Goal: Transaction & Acquisition: Purchase product/service

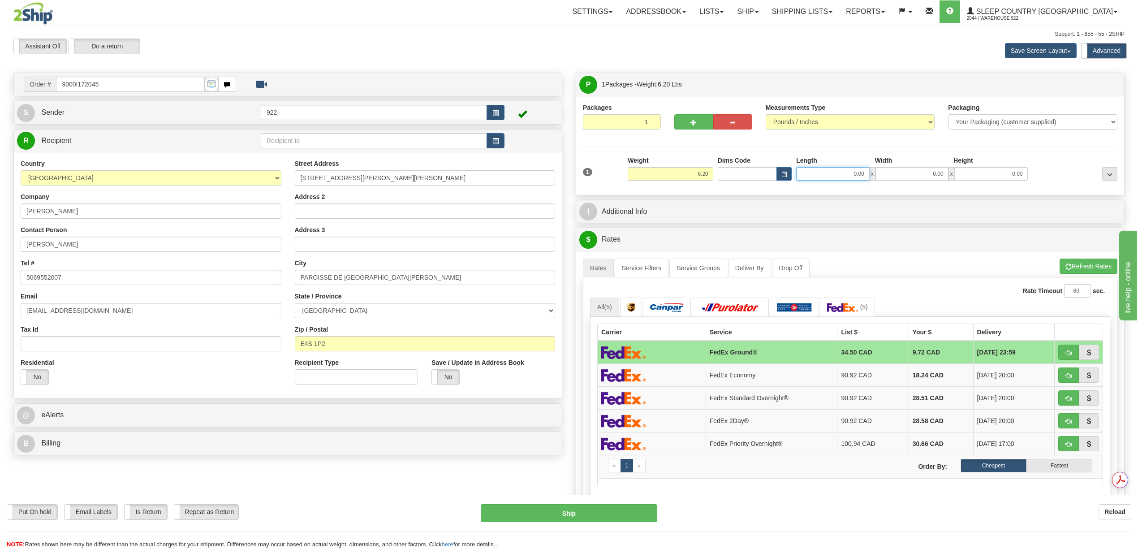
click at [848, 171] on input "0.00" at bounding box center [832, 173] width 73 height 13
type input "12.00"
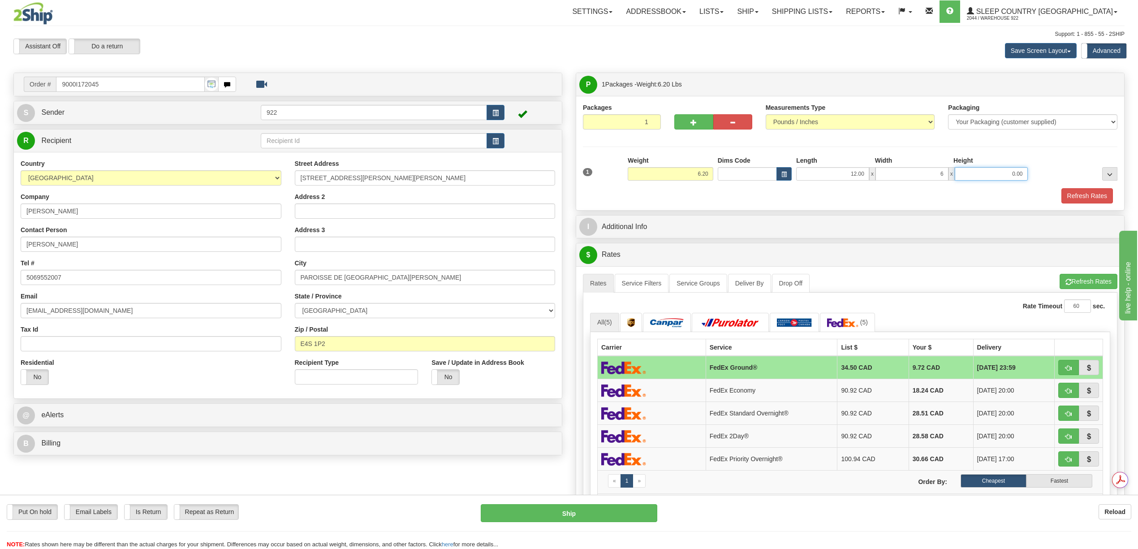
type input "6.00"
type input "12.00"
click at [1072, 196] on button "Refresh Rates" at bounding box center [1087, 195] width 52 height 15
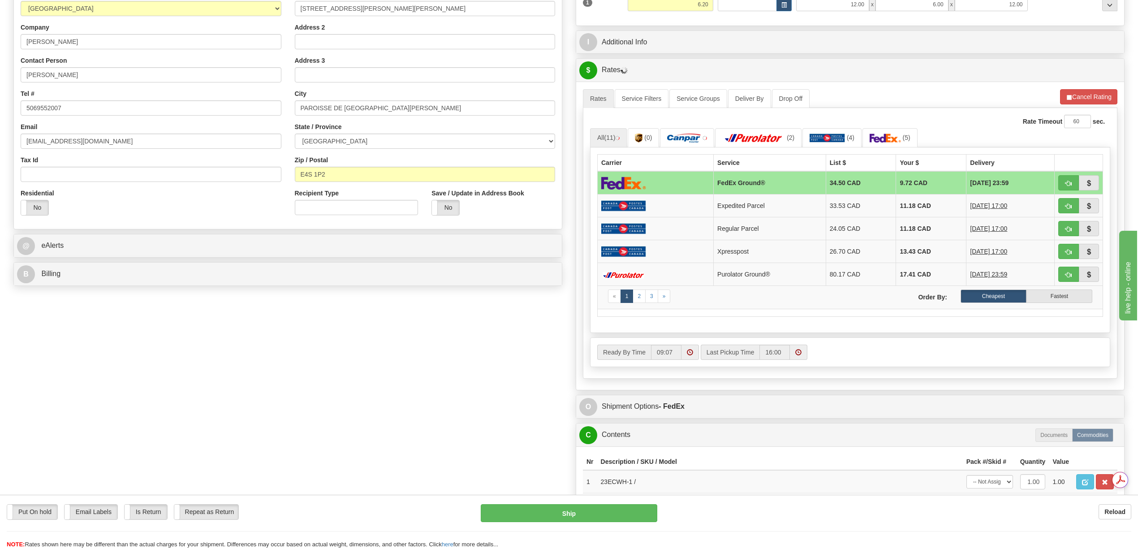
scroll to position [239, 0]
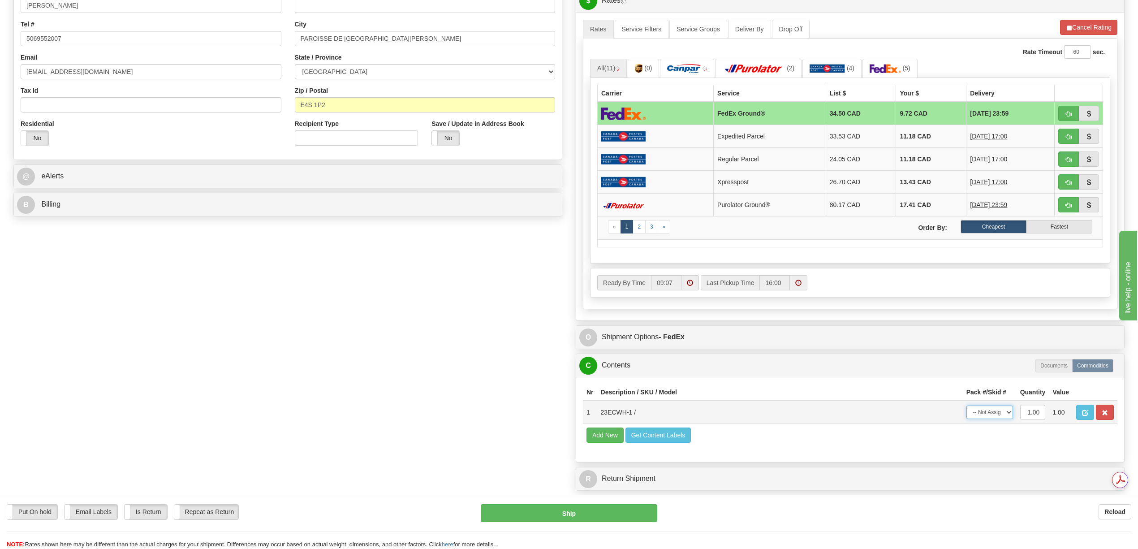
click at [1006, 419] on select "-- Not Assigned -- Package 1" at bounding box center [989, 411] width 47 height 13
select select "0"
click at [966, 419] on select "-- Not Assigned -- Package 1" at bounding box center [989, 411] width 47 height 13
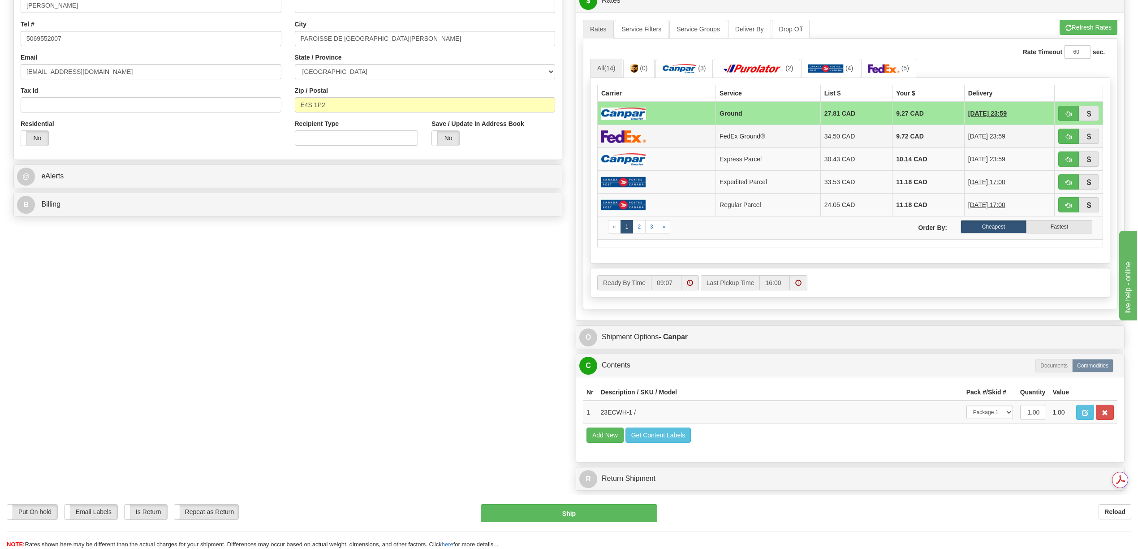
drag, startPoint x: 639, startPoint y: 137, endPoint x: 642, endPoint y: 144, distance: 8.2
click at [639, 137] on img at bounding box center [623, 136] width 45 height 13
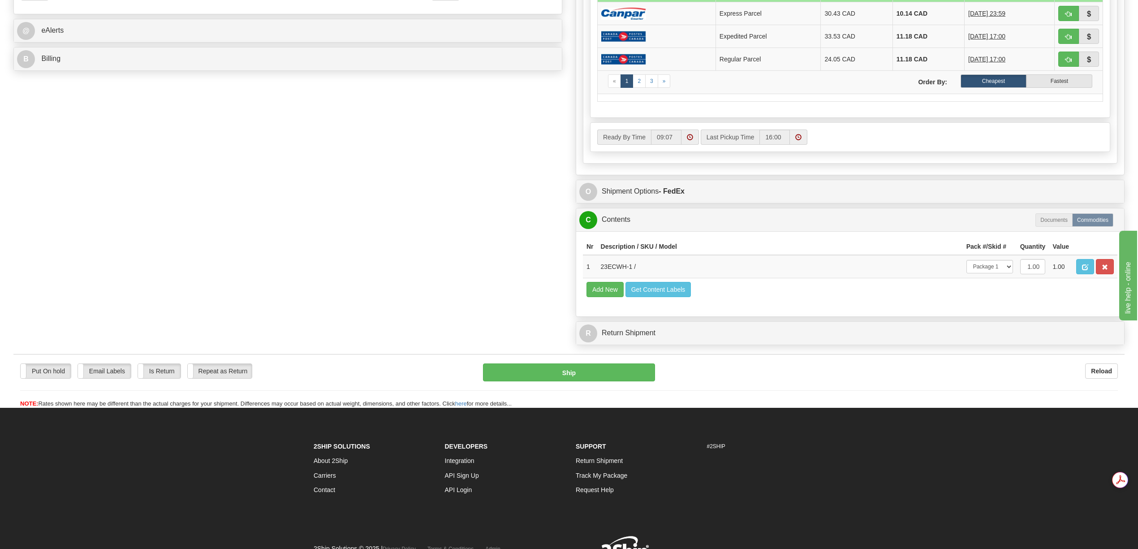
scroll to position [418, 0]
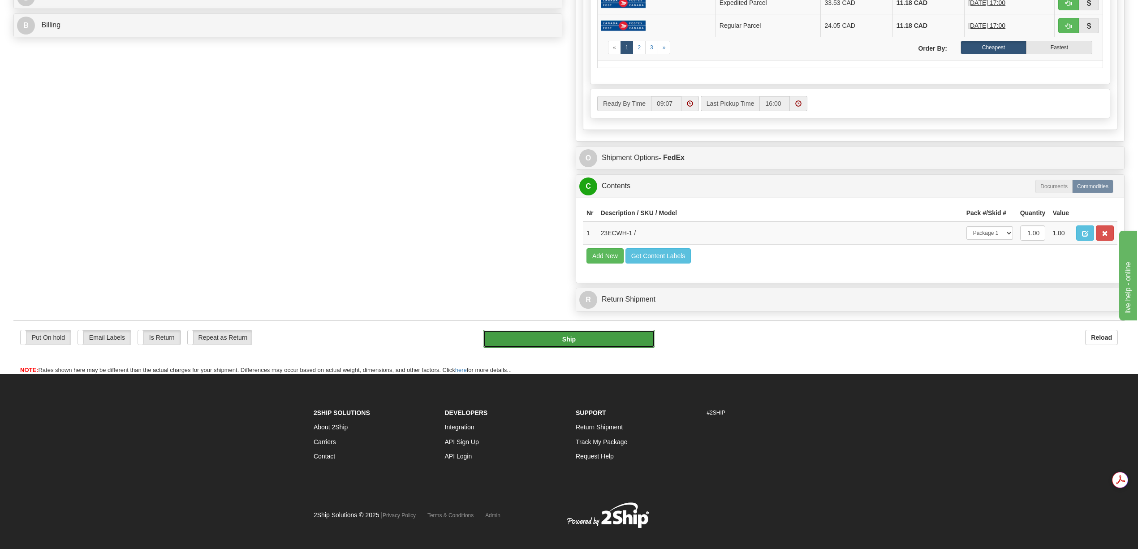
click at [608, 348] on button "Ship" at bounding box center [569, 339] width 172 height 18
type input "92"
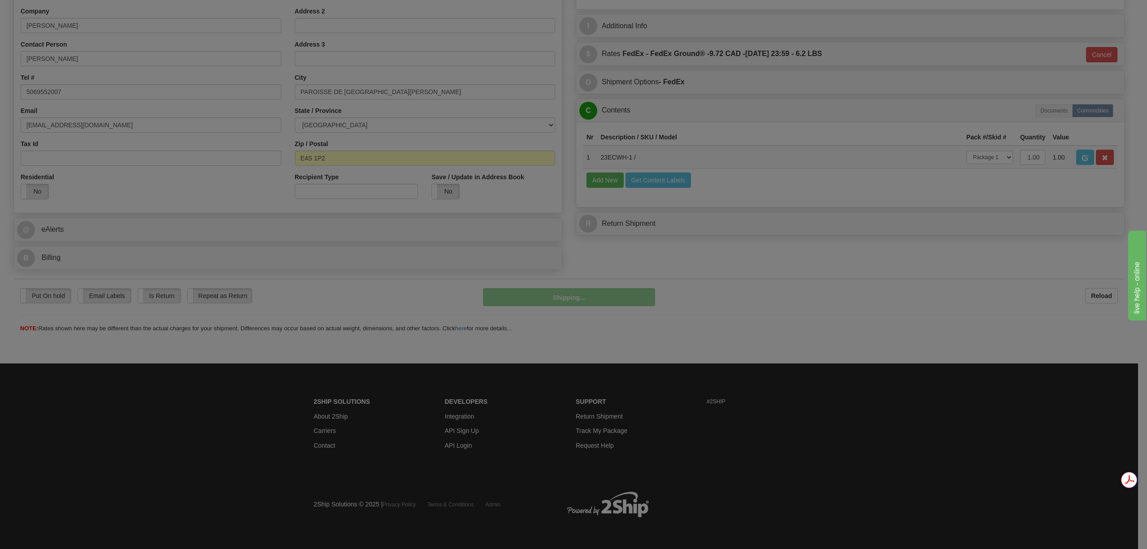
scroll to position [185, 0]
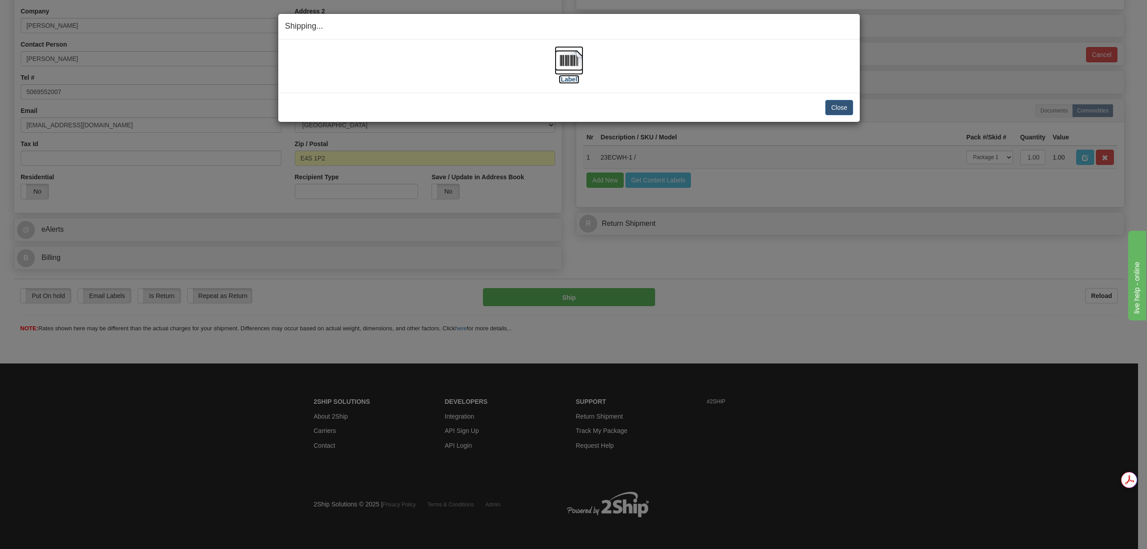
click at [570, 70] on img at bounding box center [569, 60] width 29 height 29
click at [828, 106] on button "Close" at bounding box center [839, 107] width 28 height 15
